Goal: Transaction & Acquisition: Purchase product/service

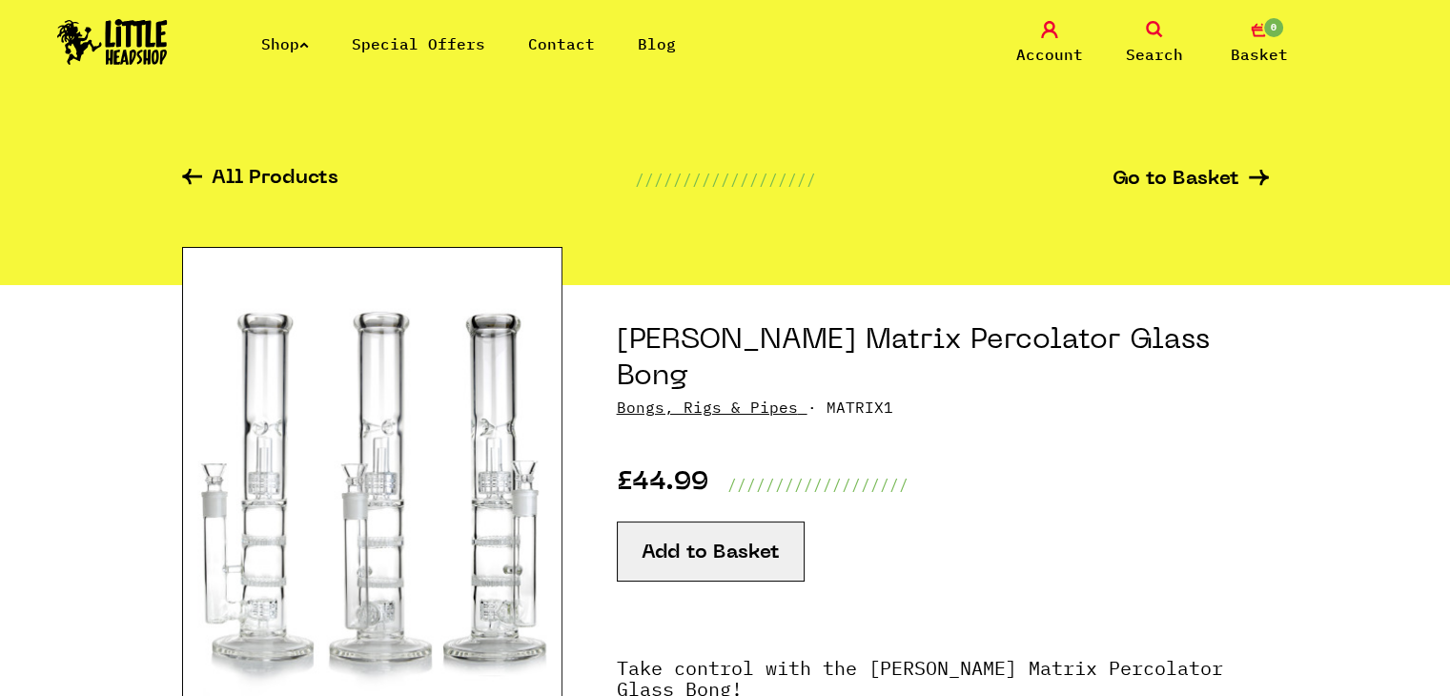
scroll to position [8, 0]
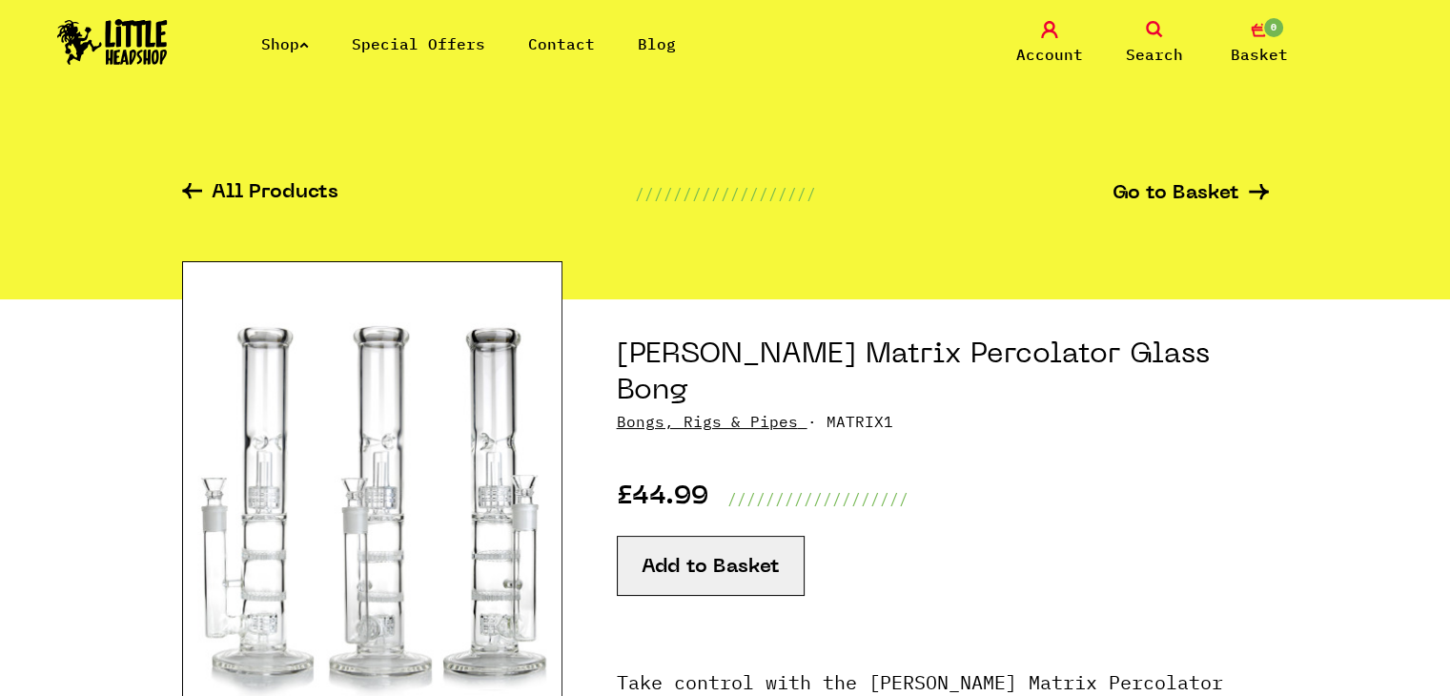
click at [309, 51] on link "Shop" at bounding box center [285, 43] width 48 height 19
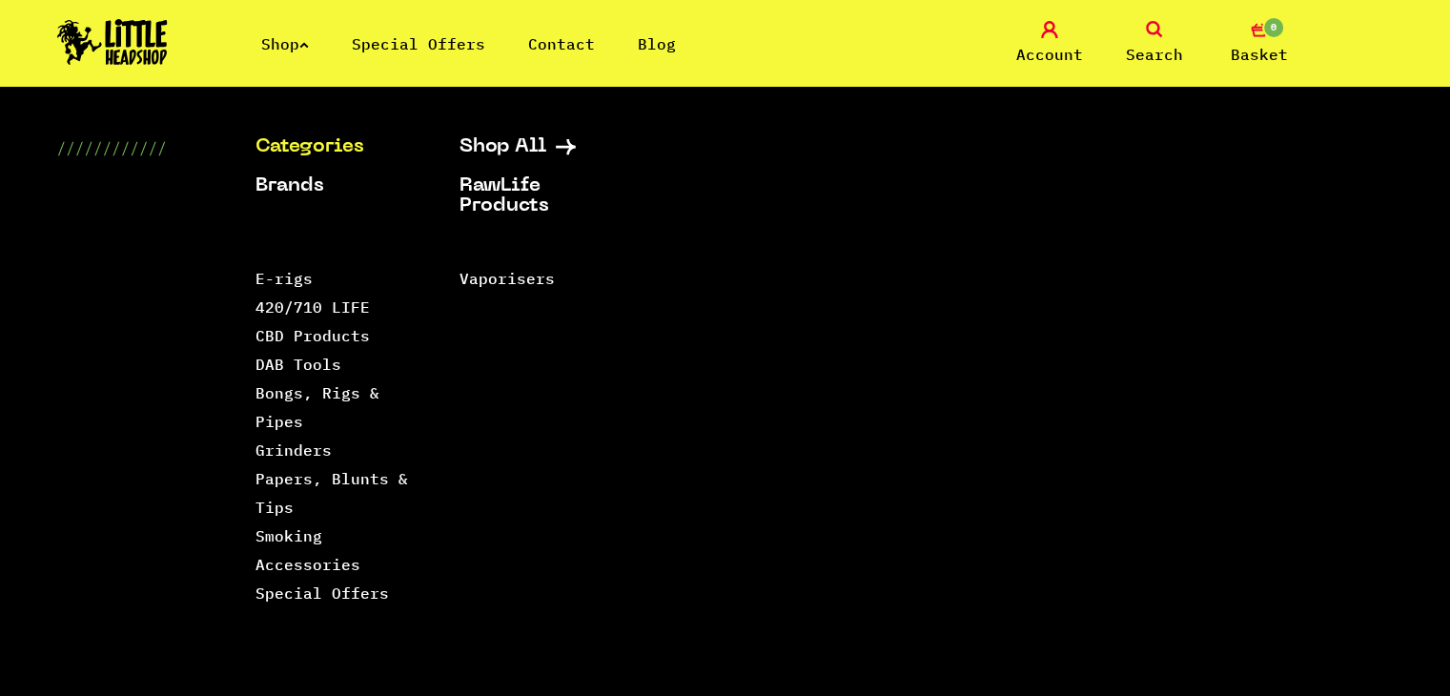
click at [347, 146] on link "Categories" at bounding box center [334, 147] width 156 height 20
click at [289, 391] on link "Bongs, Rigs & Pipes" at bounding box center [318, 407] width 124 height 48
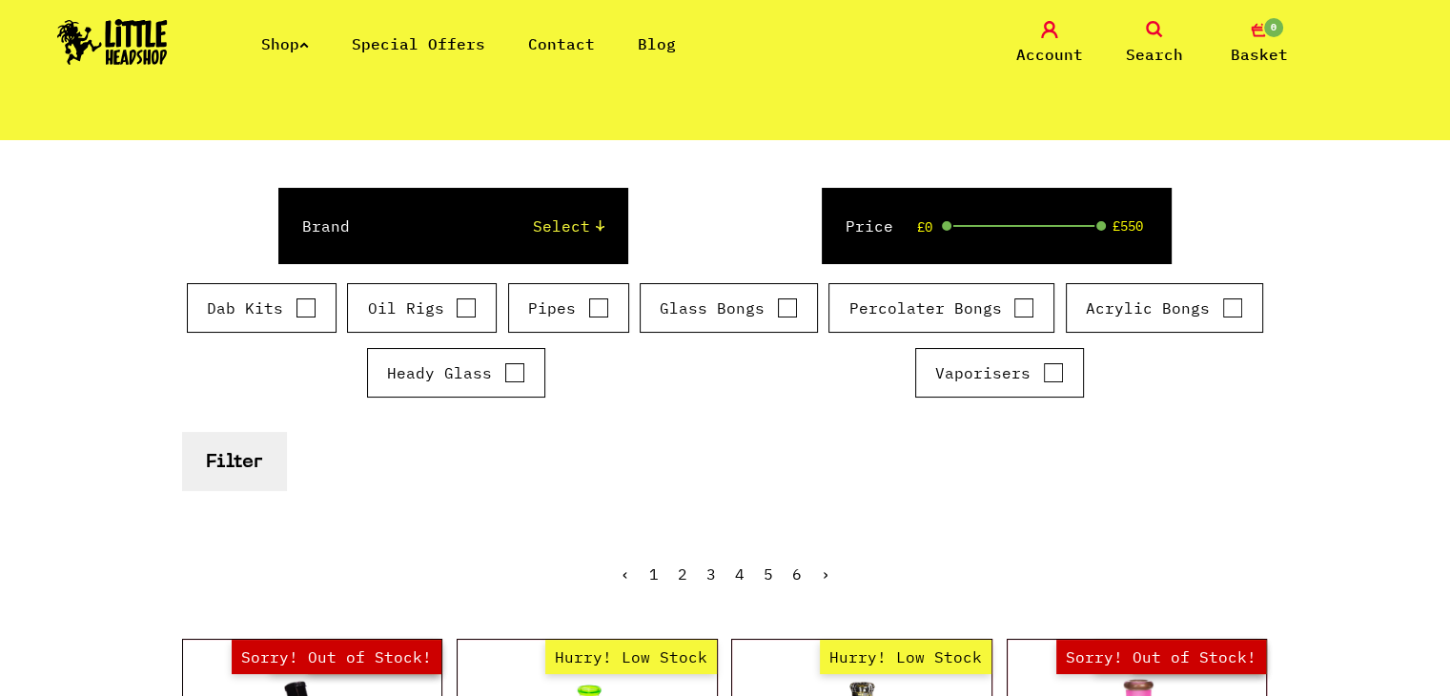
scroll to position [235, 0]
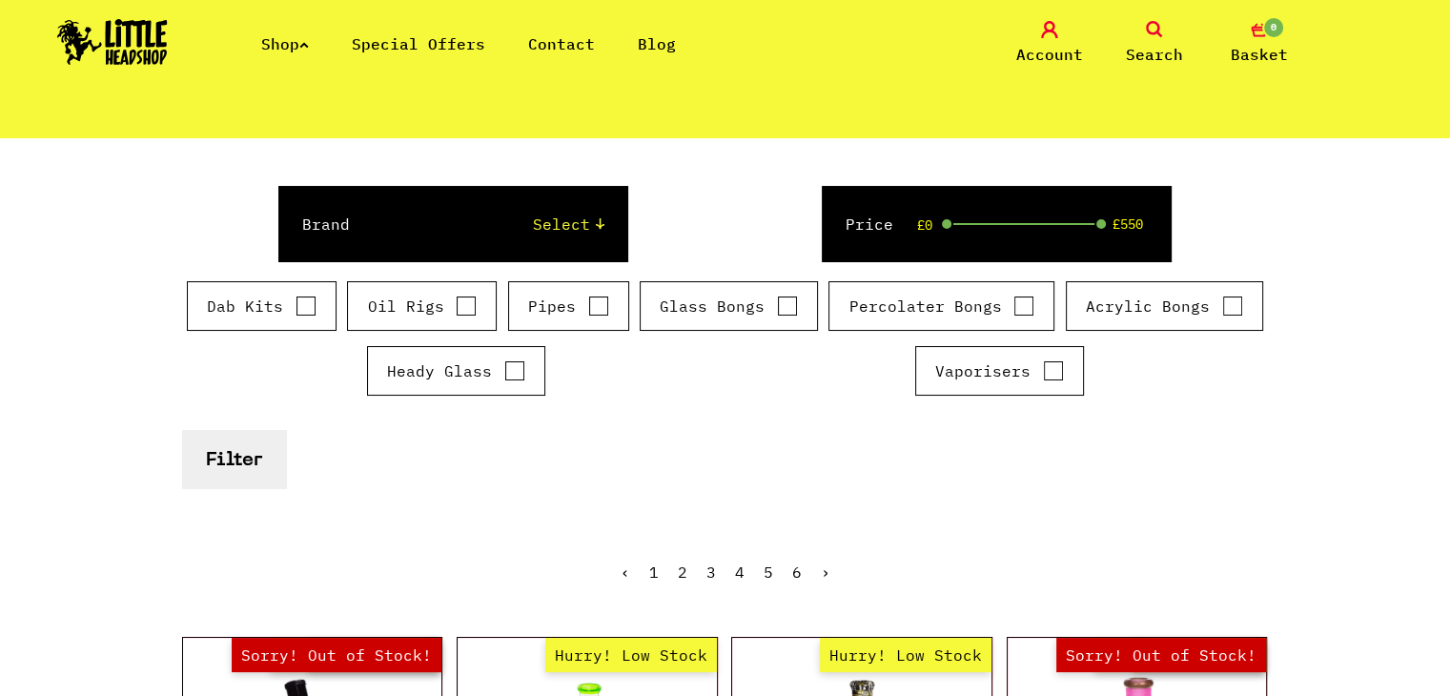
click at [1027, 307] on input "Percolater Bongs" at bounding box center [1024, 306] width 21 height 19
checkbox input "true"
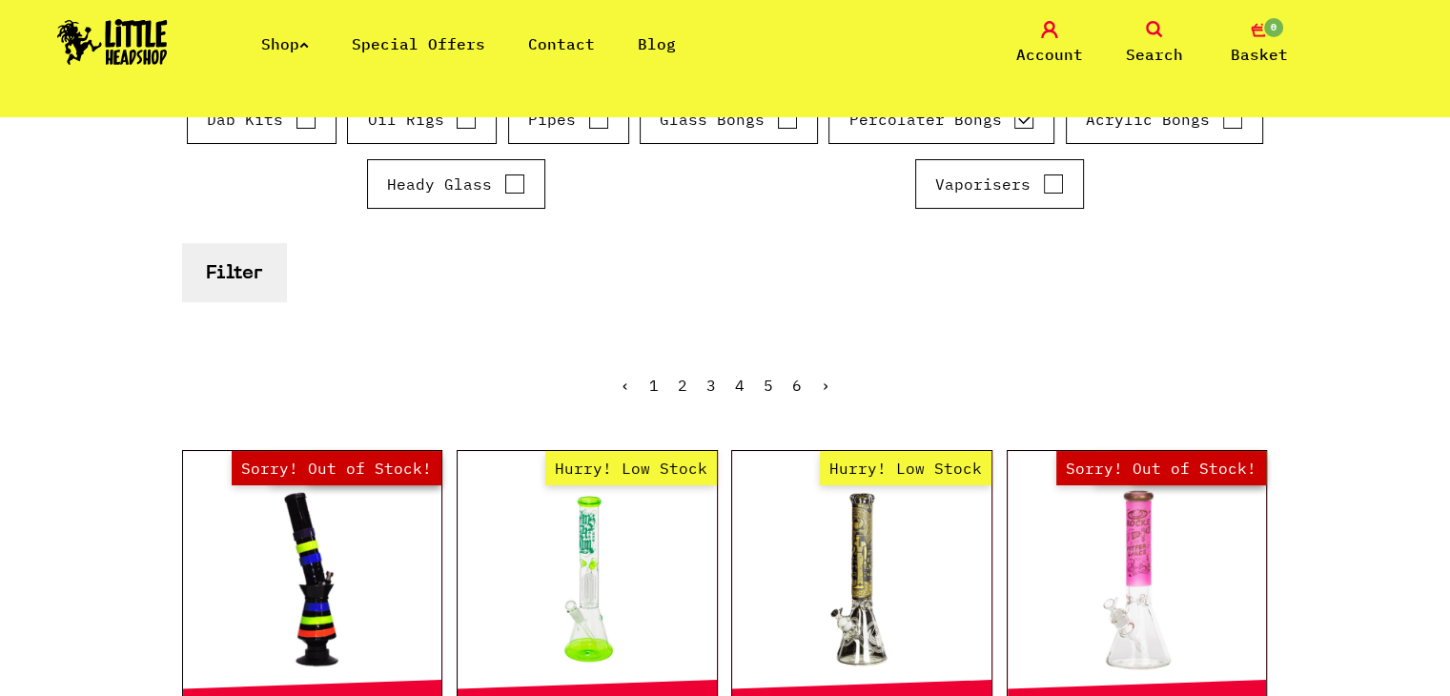
scroll to position [416, 0]
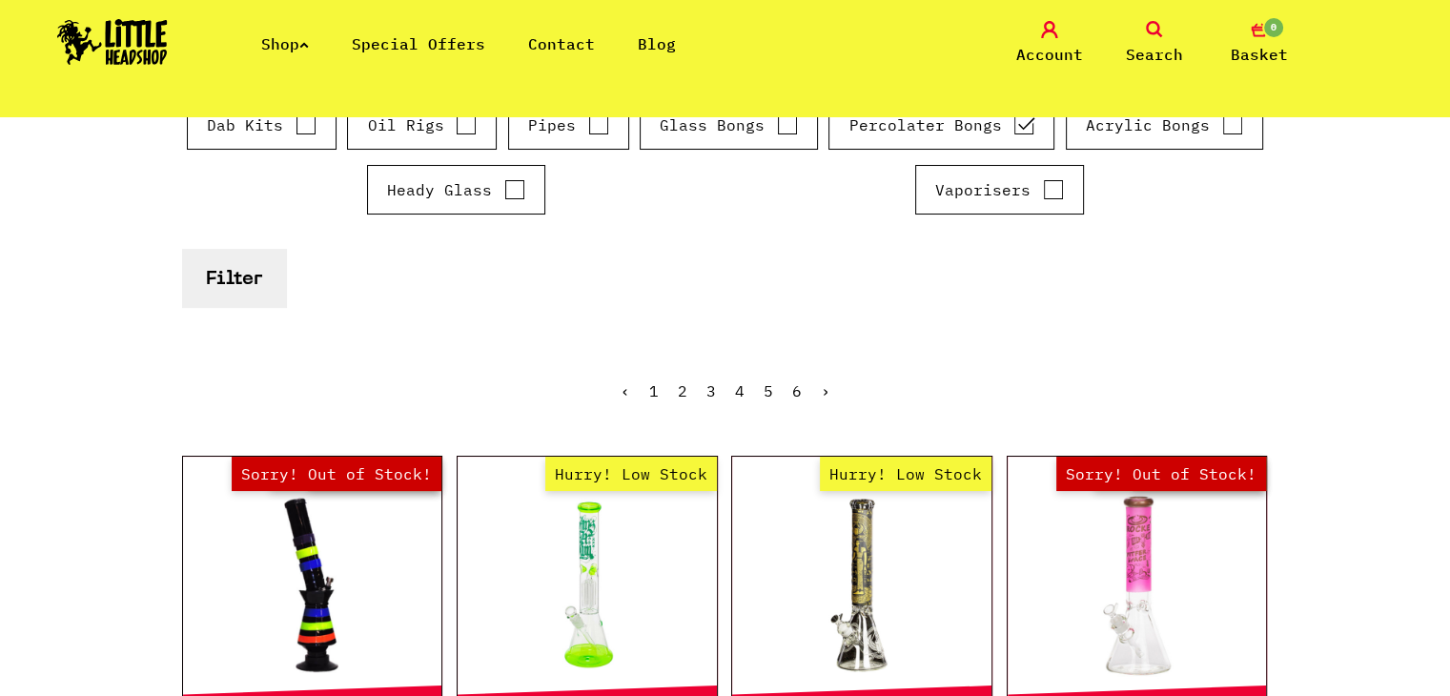
click at [226, 286] on button "Filter" at bounding box center [234, 278] width 104 height 58
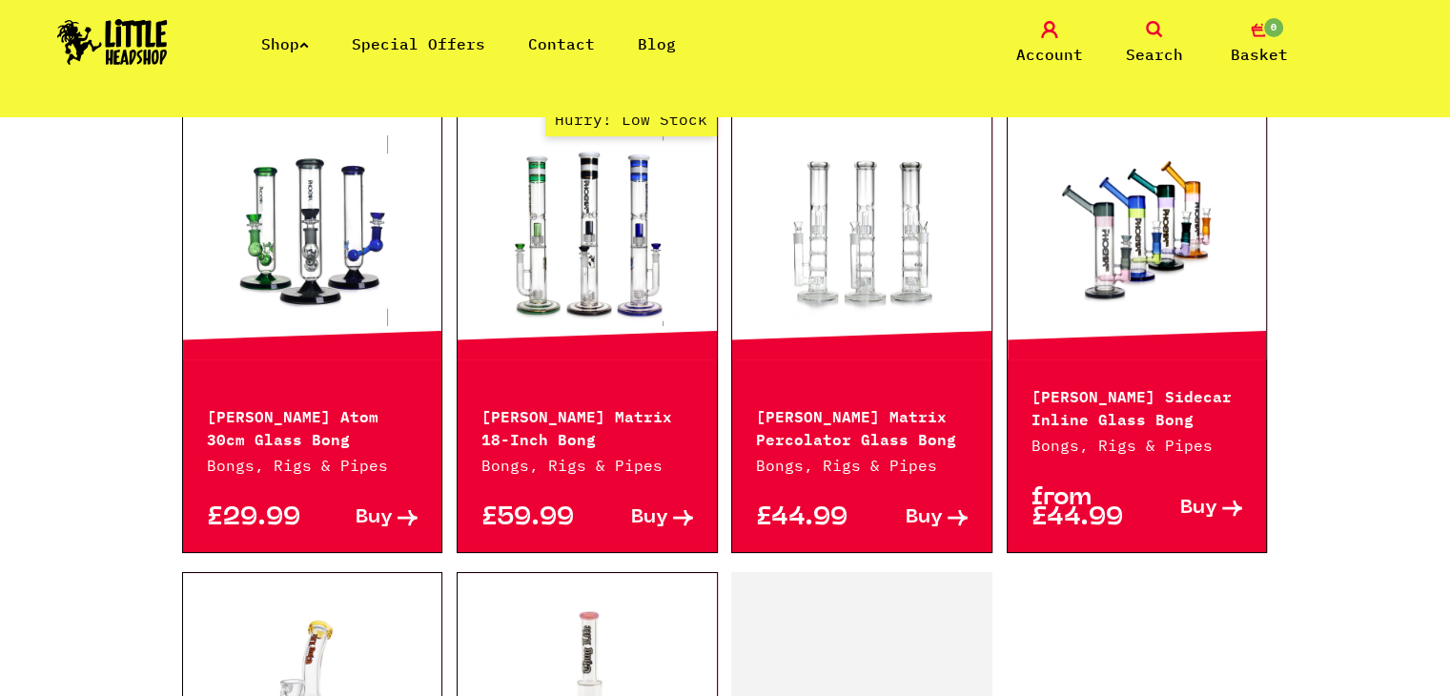
scroll to position [2154, 0]
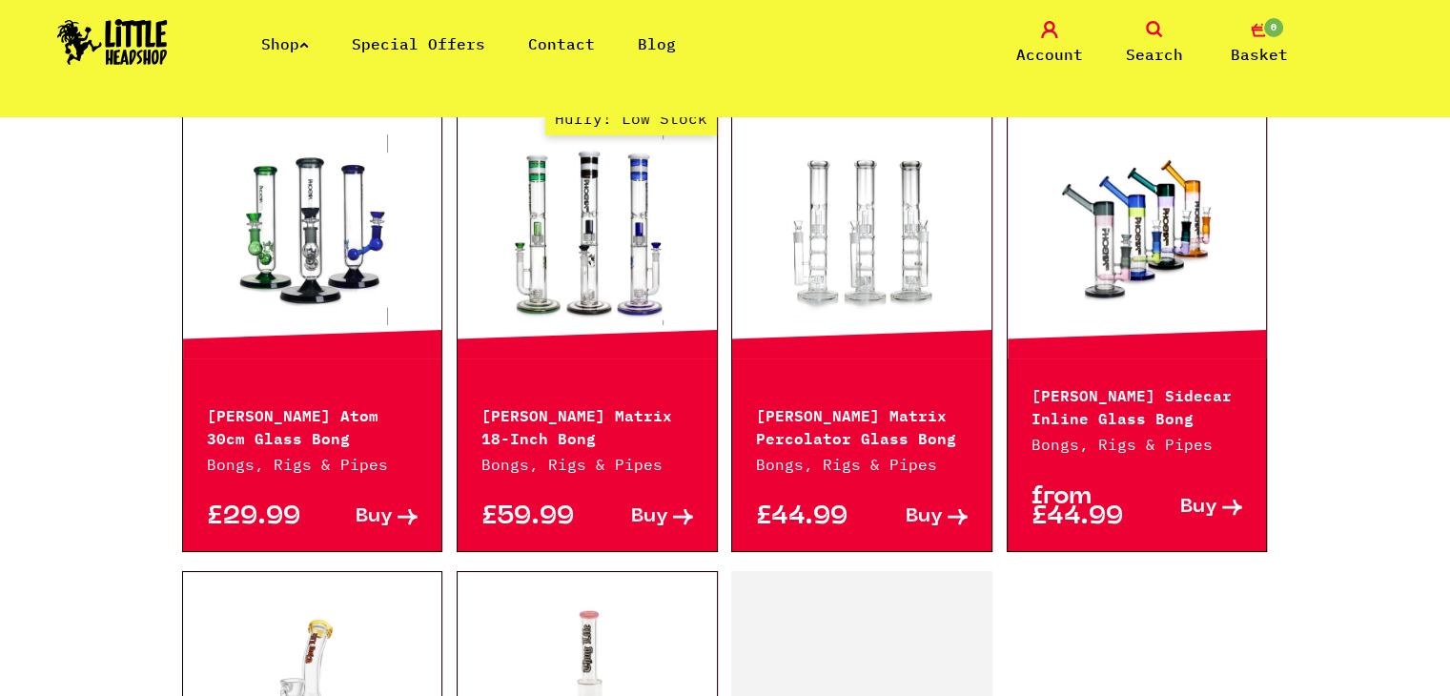
click at [927, 507] on span "Buy" at bounding box center [924, 517] width 37 height 20
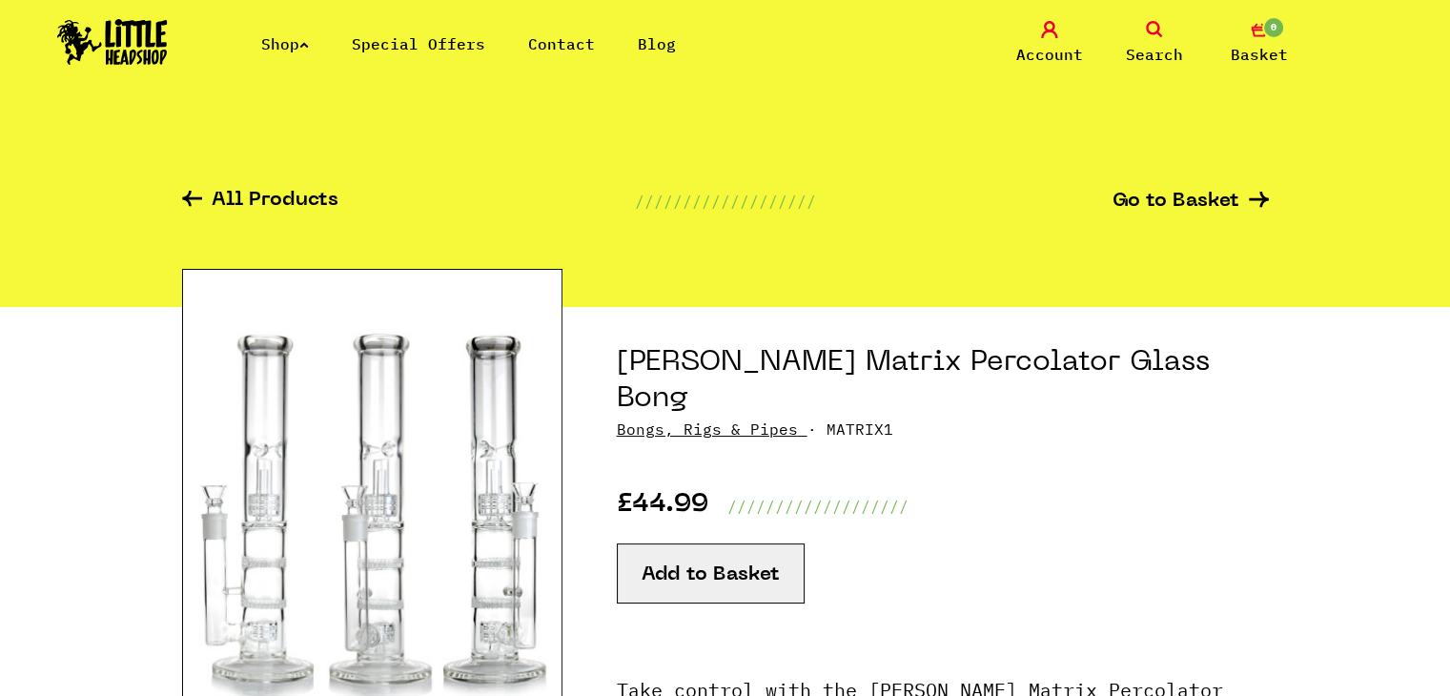
click at [575, 43] on link "Contact" at bounding box center [561, 43] width 67 height 19
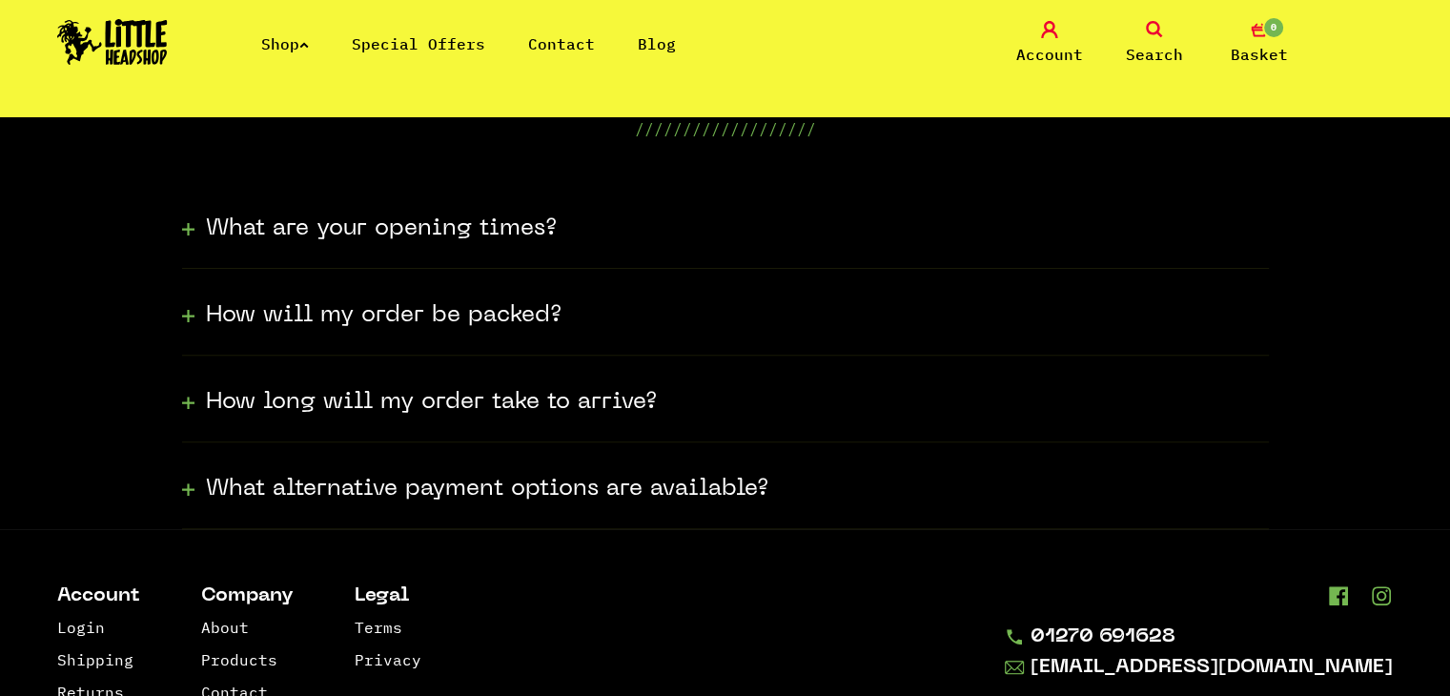
scroll to position [555, 0]
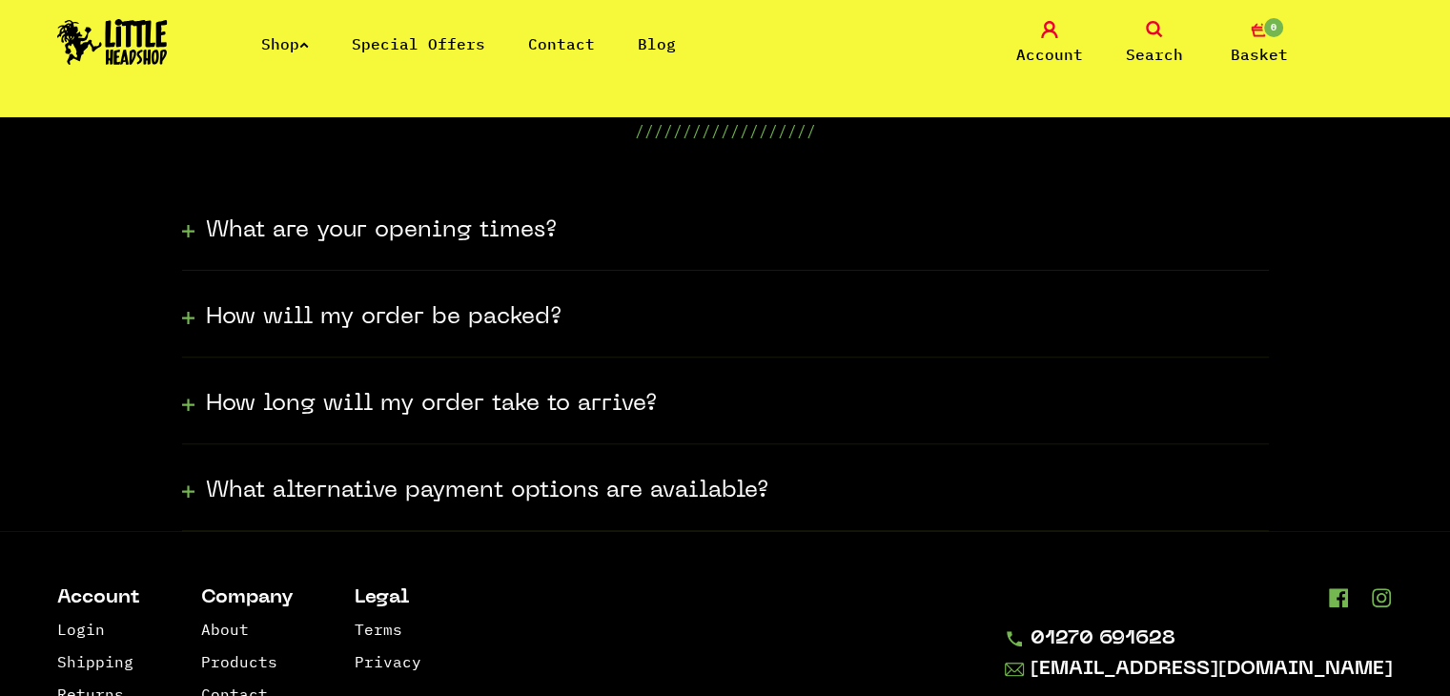
click at [183, 406] on icon at bounding box center [188, 404] width 12 height 29
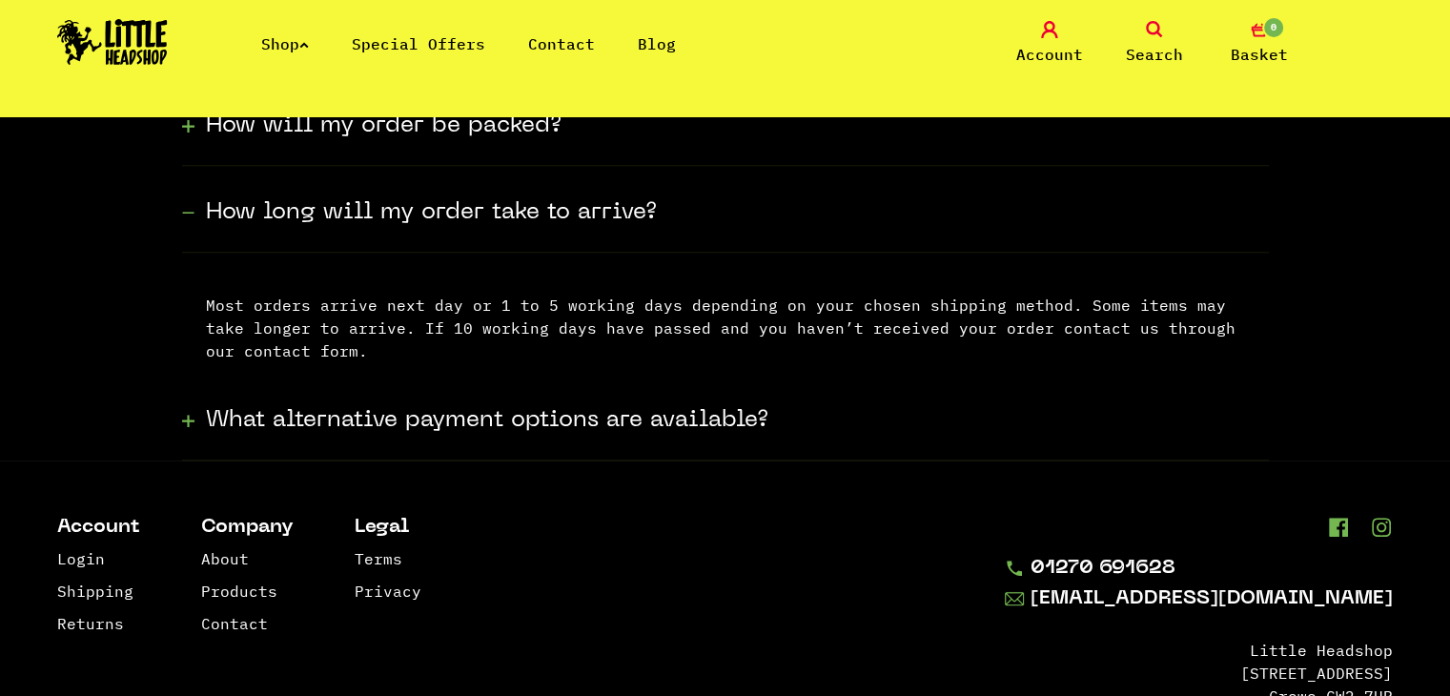
scroll to position [746, 0]
click at [211, 414] on h3 "What alternative payment options are available?" at bounding box center [487, 421] width 563 height 31
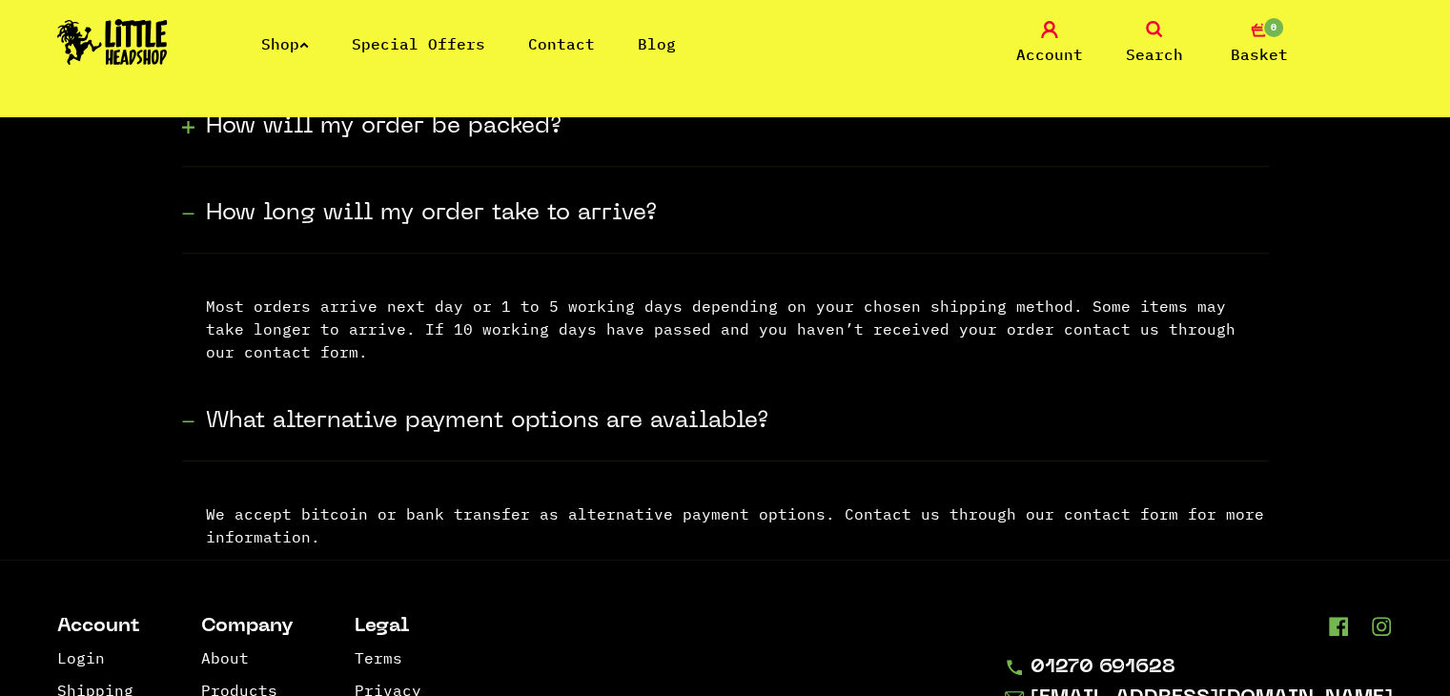
click at [189, 427] on icon at bounding box center [188, 421] width 12 height 29
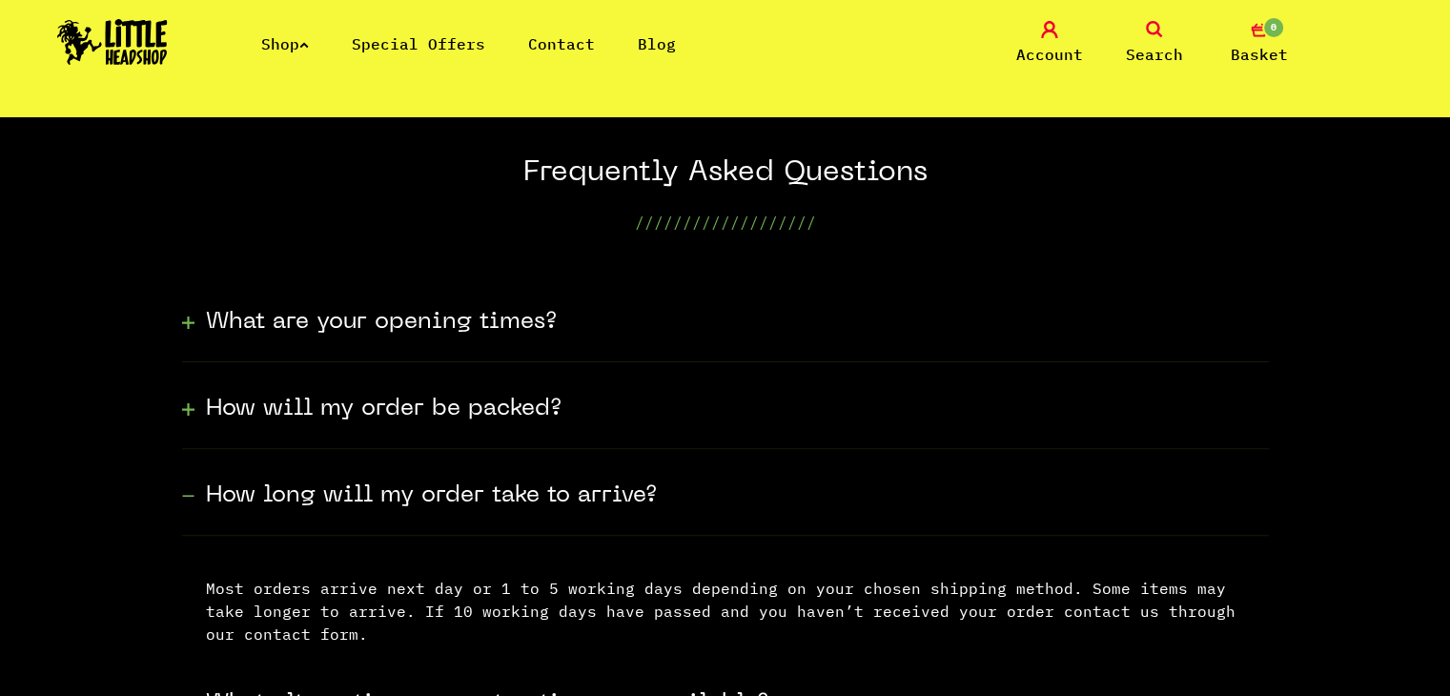
scroll to position [462, 0]
click at [187, 405] on icon at bounding box center [188, 410] width 12 height 29
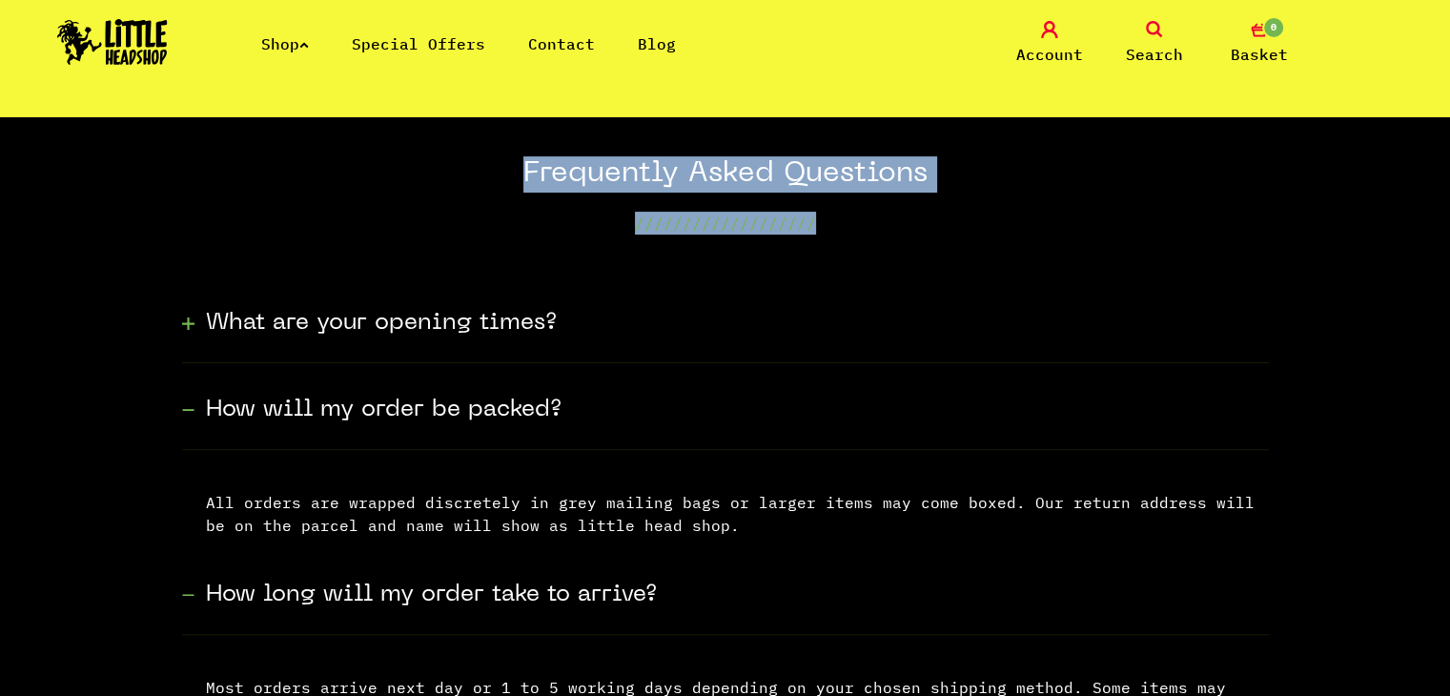
drag, startPoint x: 179, startPoint y: 341, endPoint x: 187, endPoint y: 328, distance: 15.4
click at [187, 328] on section "Frequently Asked Questions /////////////////// What are your opening times? Ope…" at bounding box center [725, 499] width 1450 height 687
click at [187, 328] on icon at bounding box center [188, 323] width 12 height 29
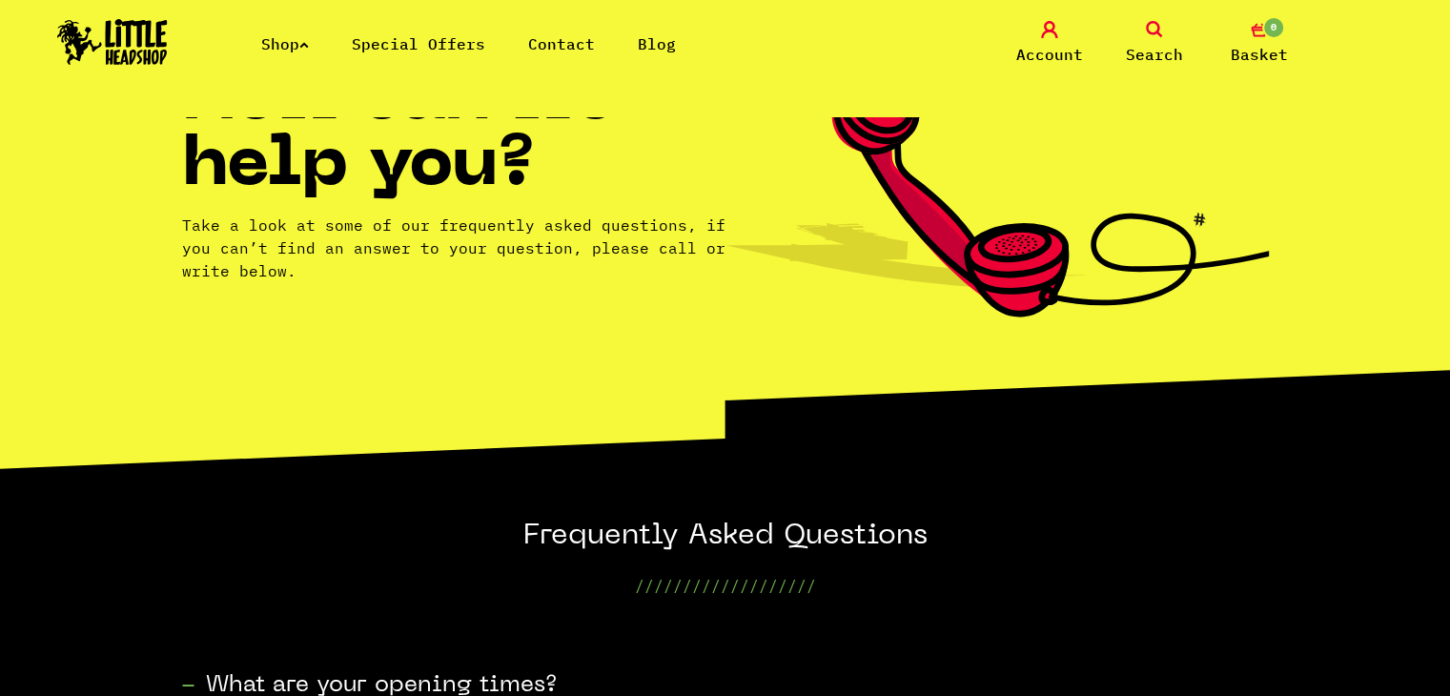
scroll to position [0, 0]
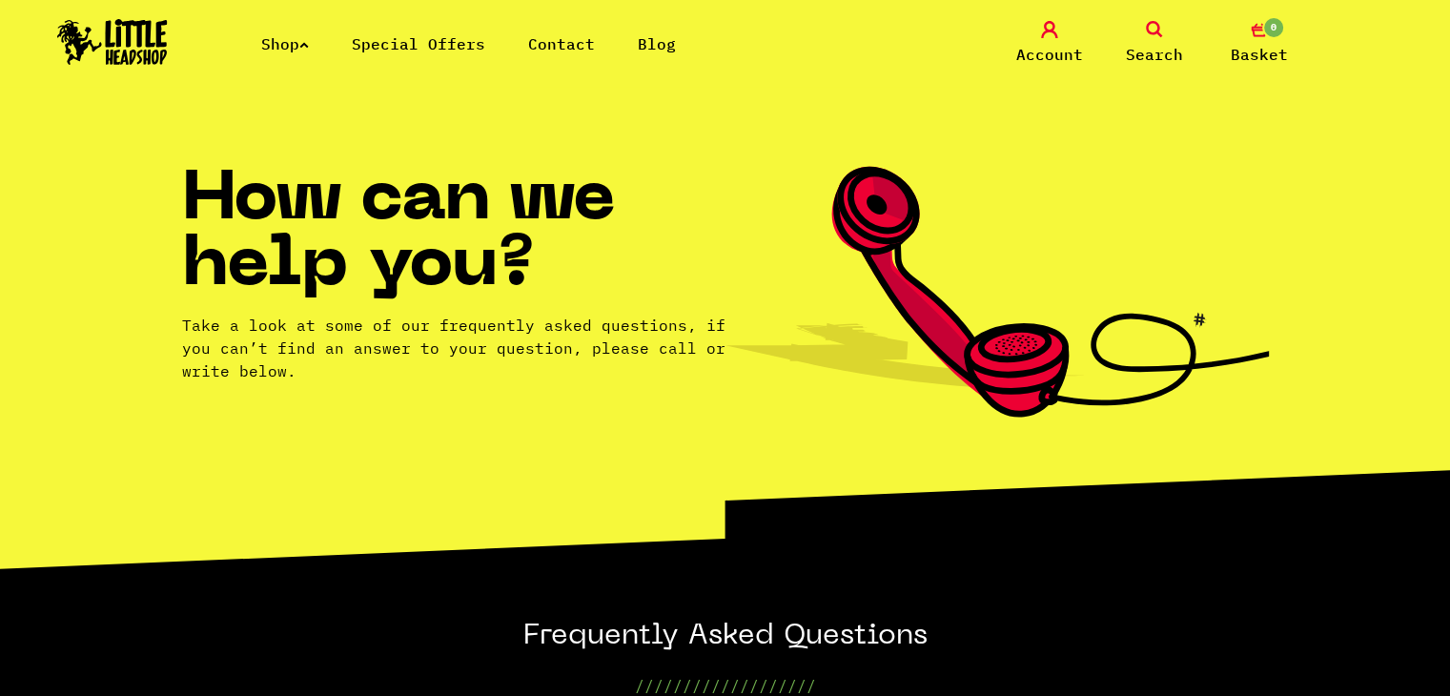
click at [656, 38] on link "Blog" at bounding box center [657, 43] width 38 height 19
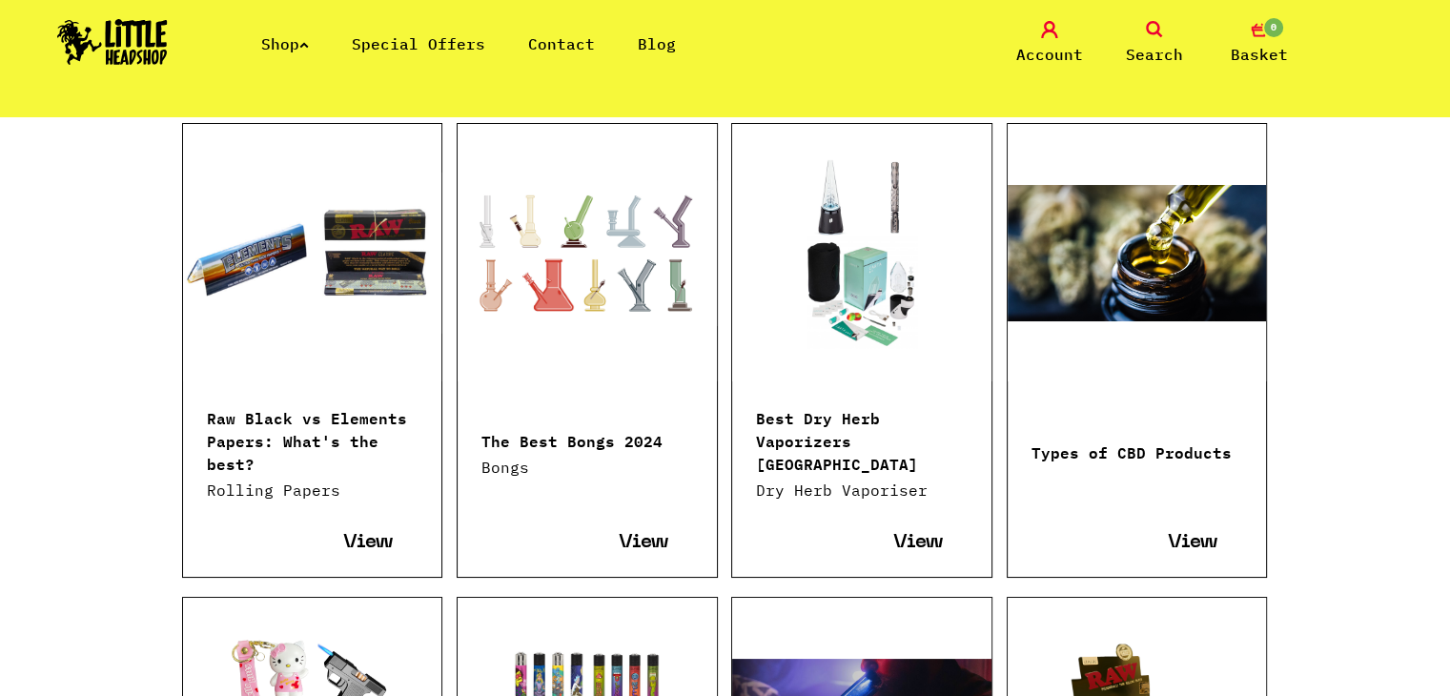
scroll to position [735, 0]
click at [643, 534] on span "View" at bounding box center [644, 544] width 50 height 20
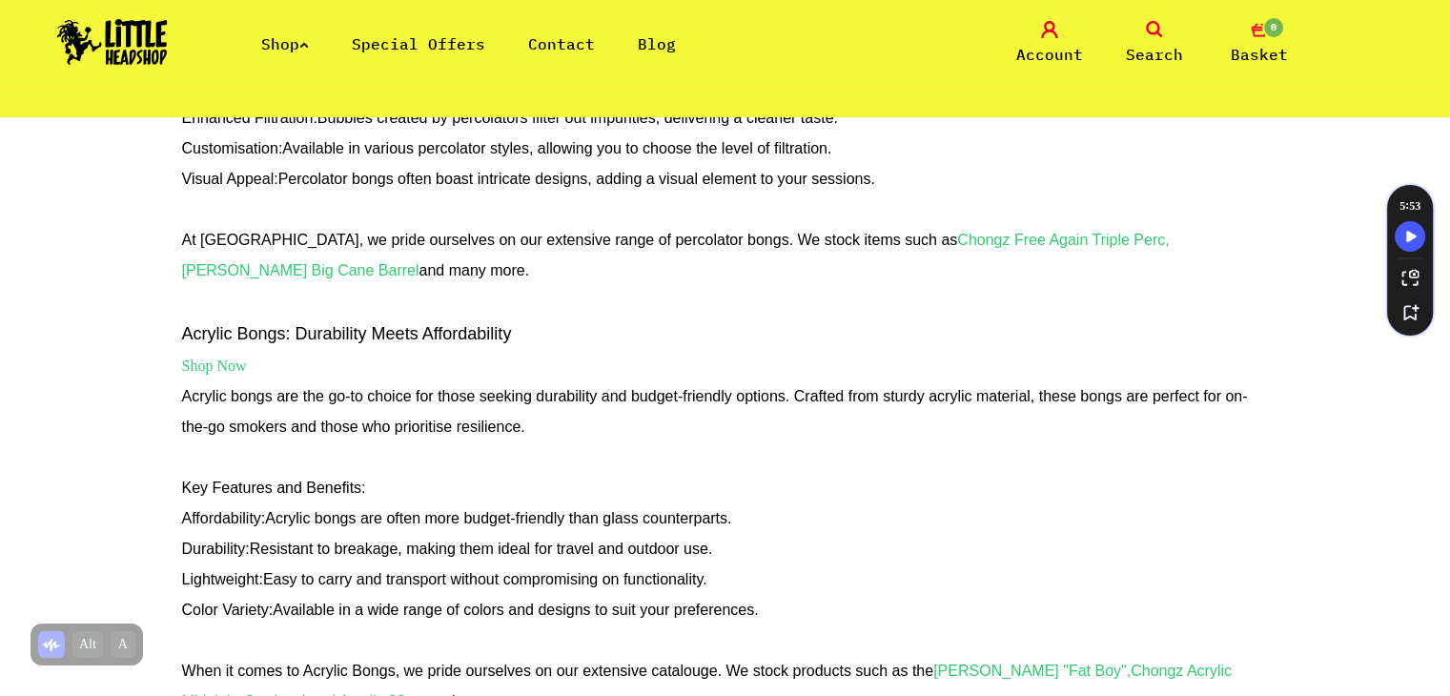
scroll to position [1320, 0]
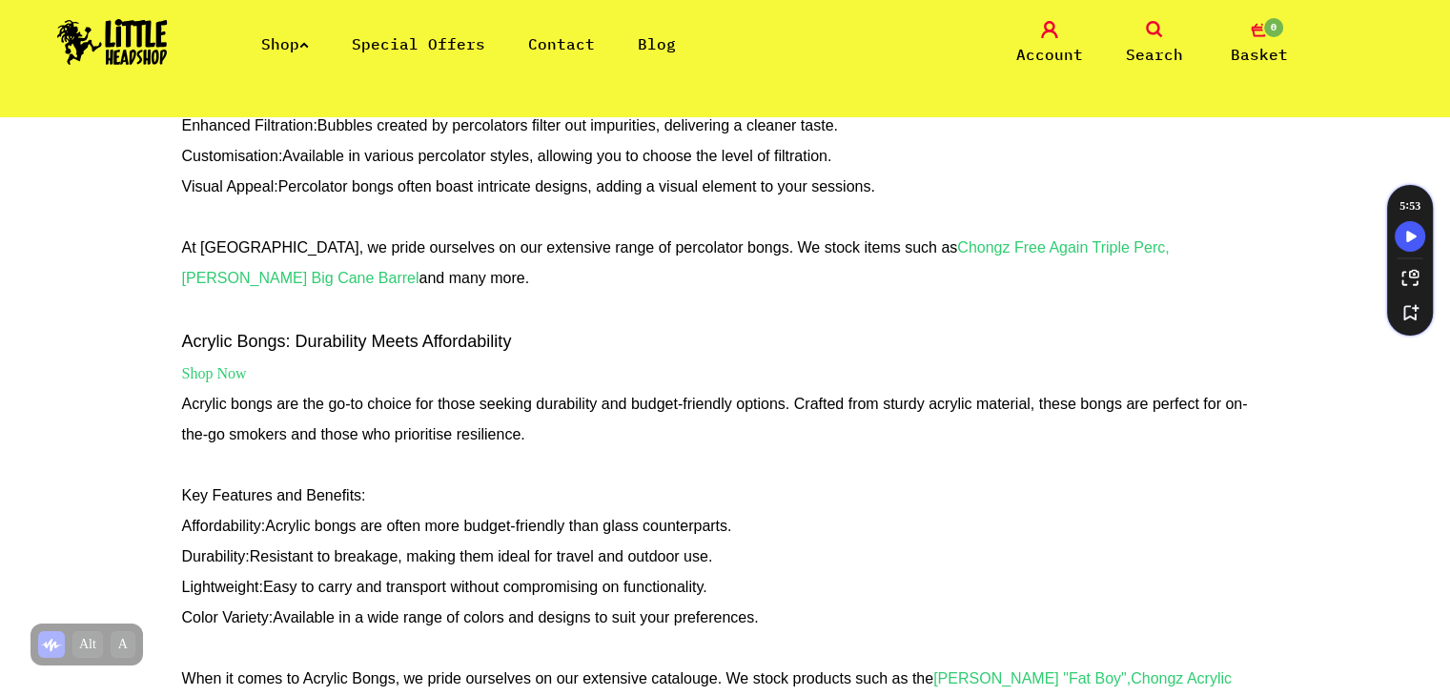
click at [420, 270] on strong "[PERSON_NAME] Big Cane Barrel" at bounding box center [300, 278] width 237 height 16
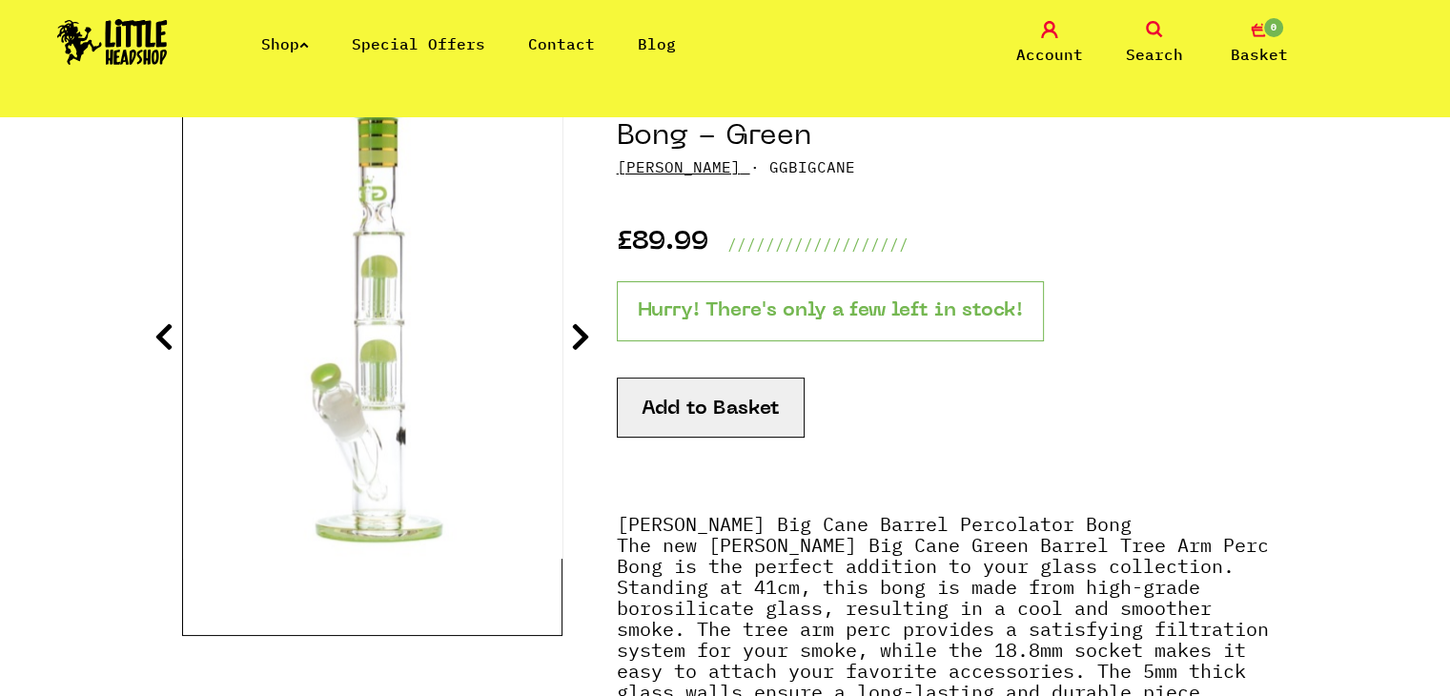
scroll to position [263, 0]
